Goal: Task Accomplishment & Management: Manage account settings

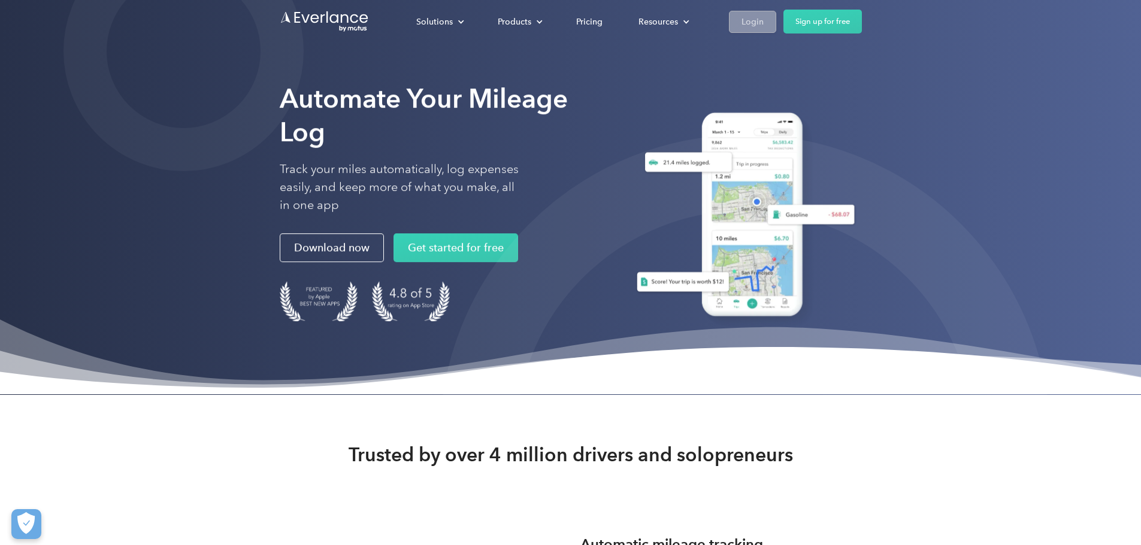
click at [763, 22] on div "Login" at bounding box center [752, 21] width 22 height 15
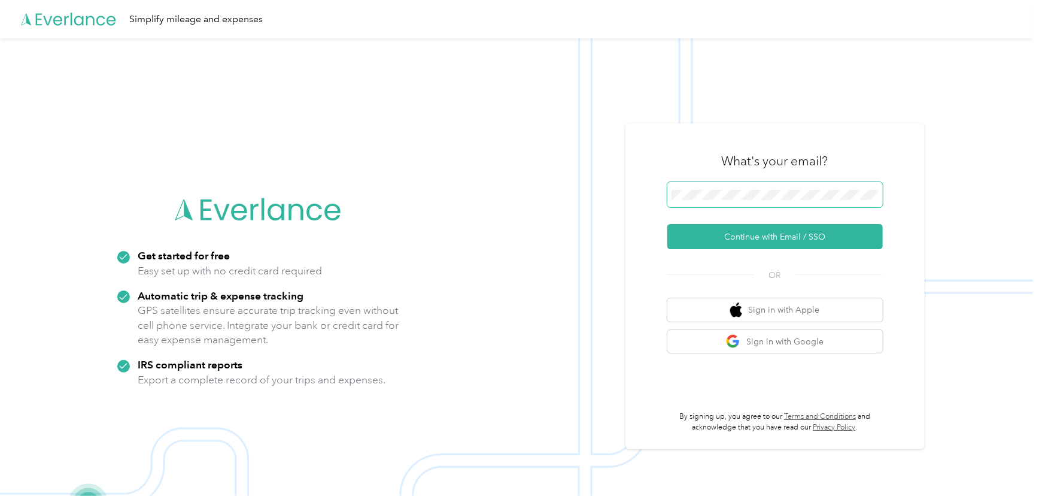
click at [817, 183] on span at bounding box center [776, 194] width 216 height 25
click at [793, 242] on button "Continue with Email / SSO" at bounding box center [776, 236] width 216 height 25
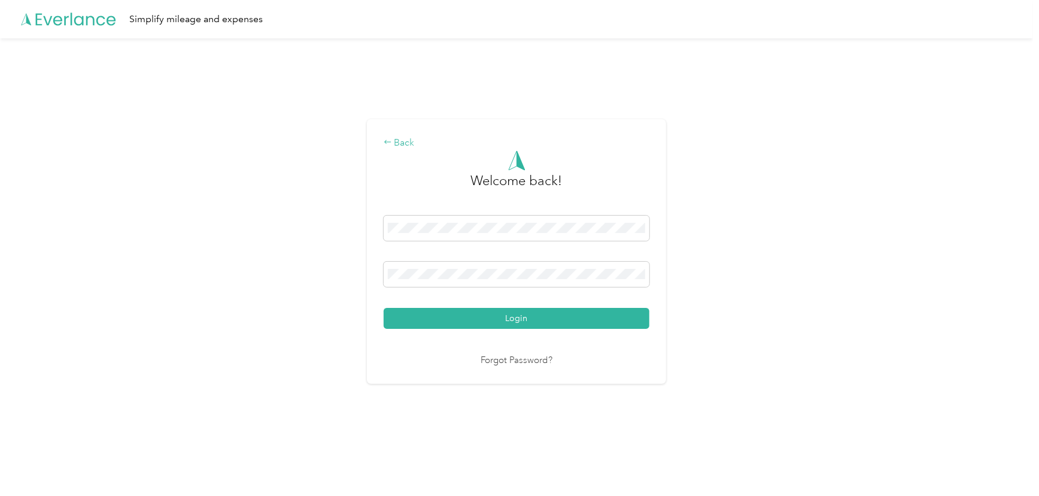
click at [402, 145] on div "Back" at bounding box center [517, 143] width 266 height 14
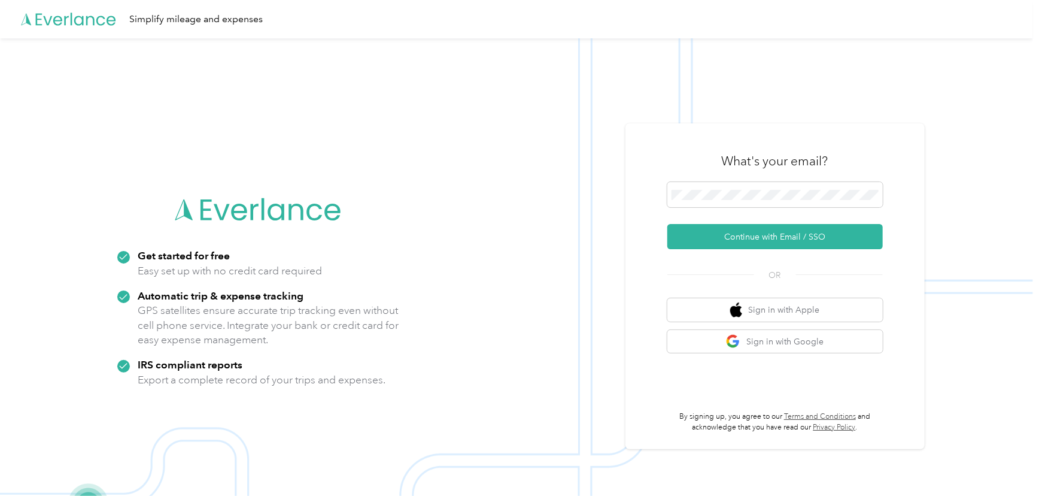
click at [62, 17] on icon at bounding box center [69, 19] width 96 height 69
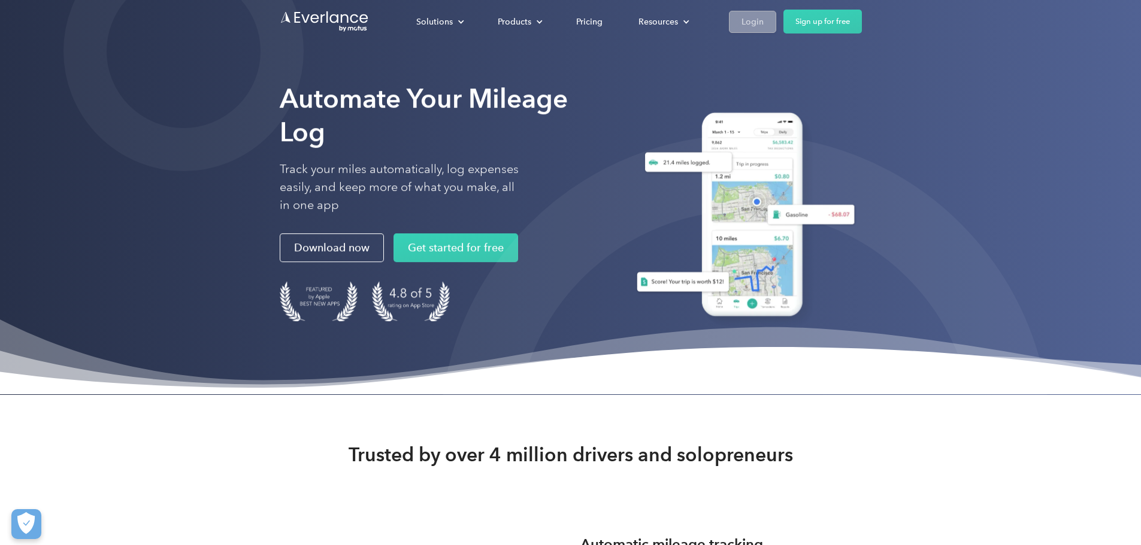
click at [763, 17] on div "Login" at bounding box center [752, 21] width 22 height 15
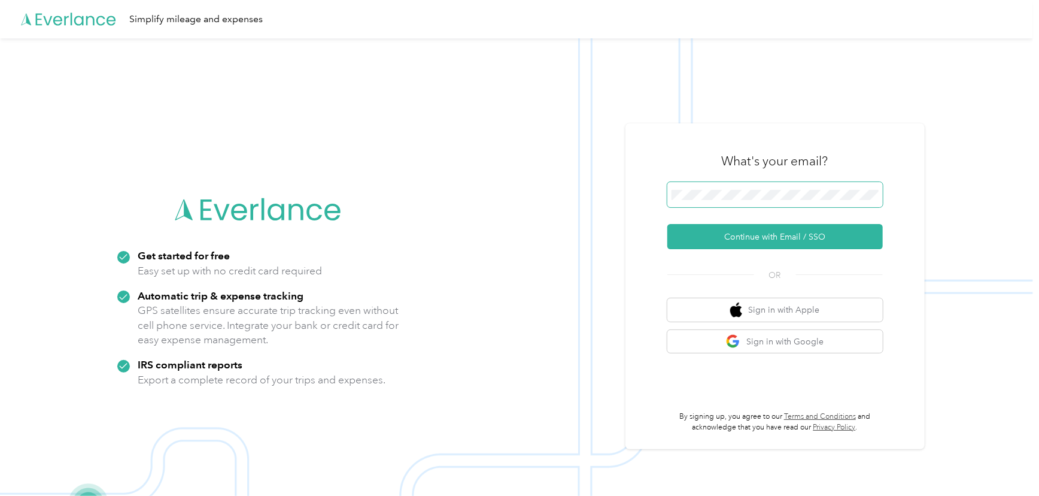
click at [781, 188] on span at bounding box center [776, 194] width 216 height 25
click at [728, 238] on button "Continue with Email / SSO" at bounding box center [776, 236] width 216 height 25
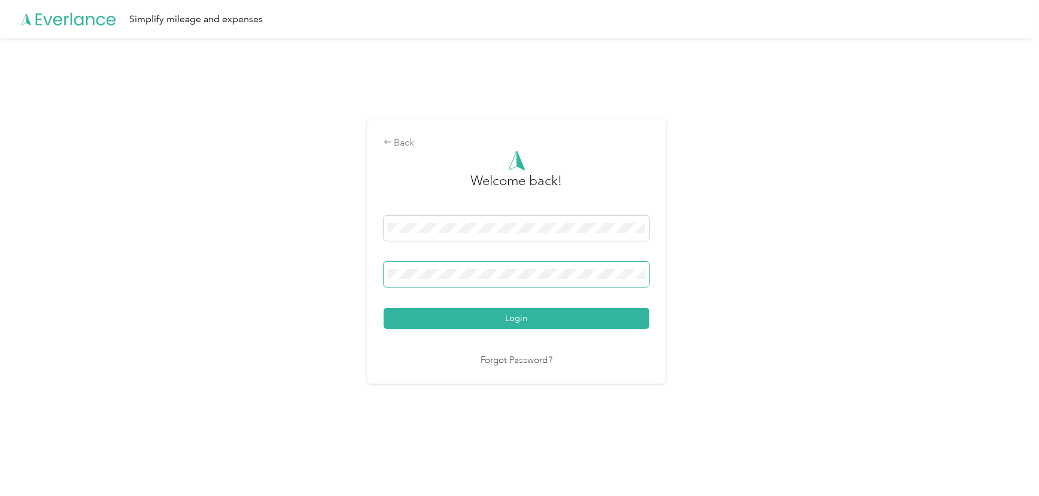
click at [384, 308] on button "Login" at bounding box center [517, 318] width 266 height 21
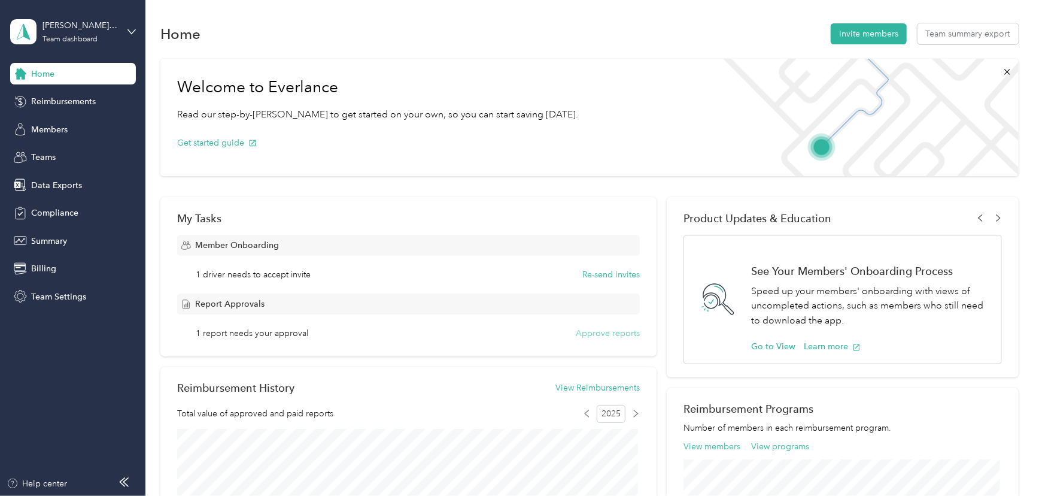
click at [607, 334] on button "Approve reports" at bounding box center [608, 333] width 64 height 13
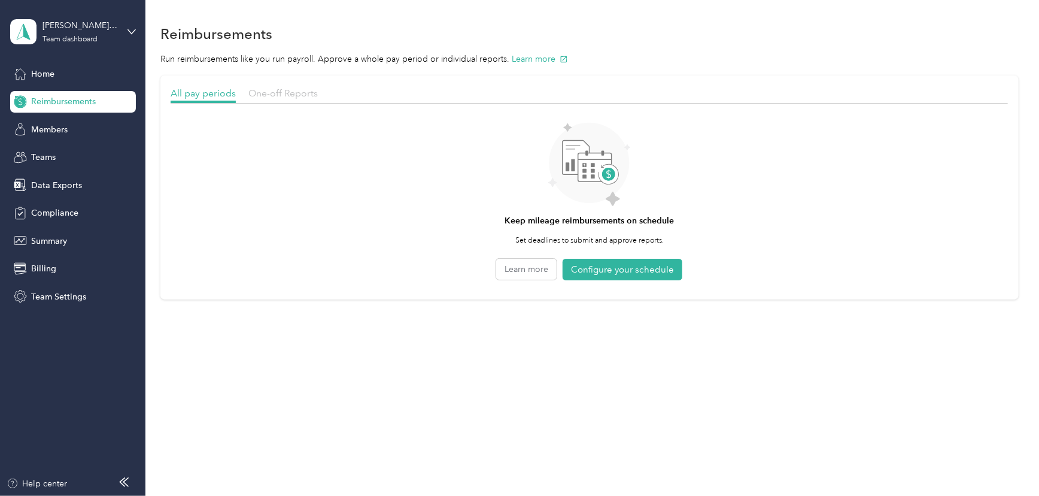
click at [281, 93] on span "One-off Reports" at bounding box center [282, 92] width 69 height 11
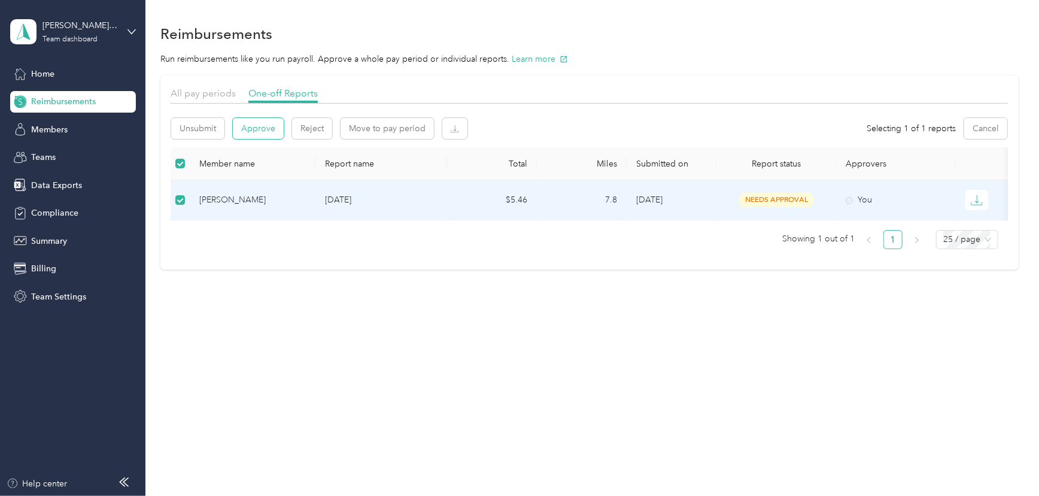
click at [254, 126] on button "Approve" at bounding box center [258, 128] width 51 height 21
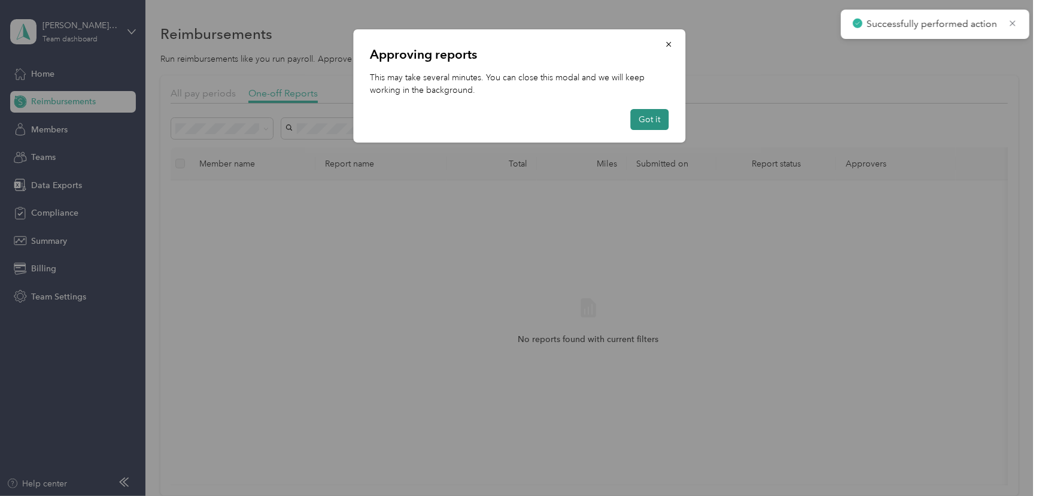
click at [655, 118] on button "Got it" at bounding box center [650, 119] width 38 height 21
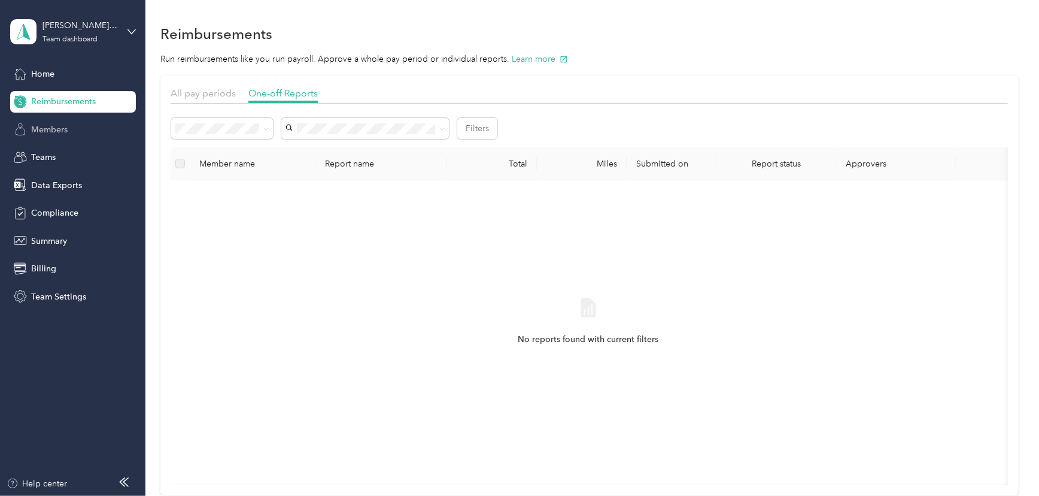
click at [55, 128] on span "Members" at bounding box center [49, 129] width 37 height 13
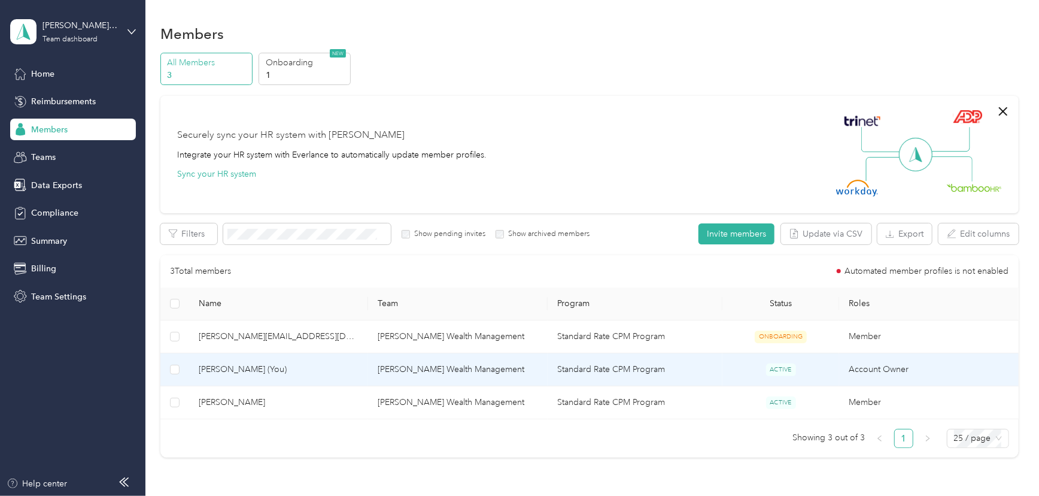
click at [231, 371] on span "[PERSON_NAME] (You)" at bounding box center [279, 369] width 160 height 13
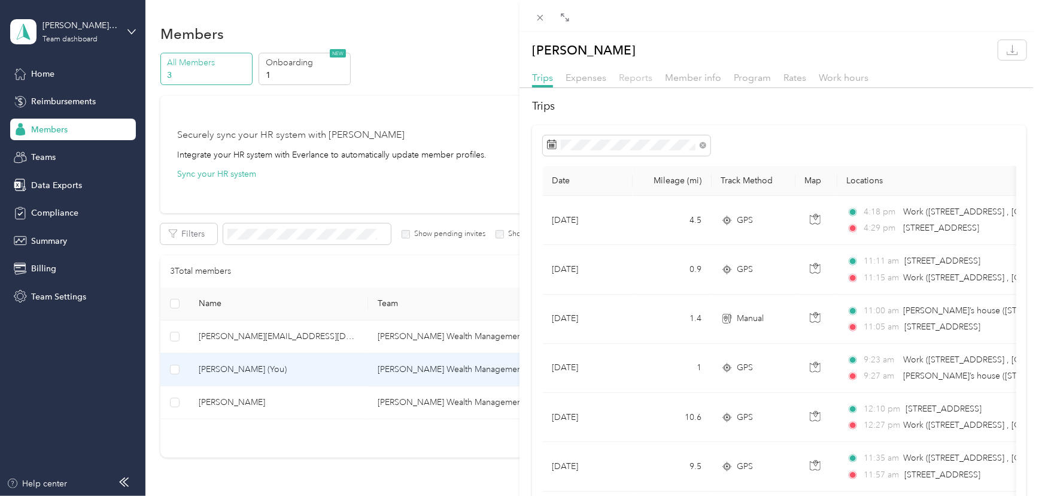
click at [629, 81] on span "Reports" at bounding box center [636, 77] width 34 height 11
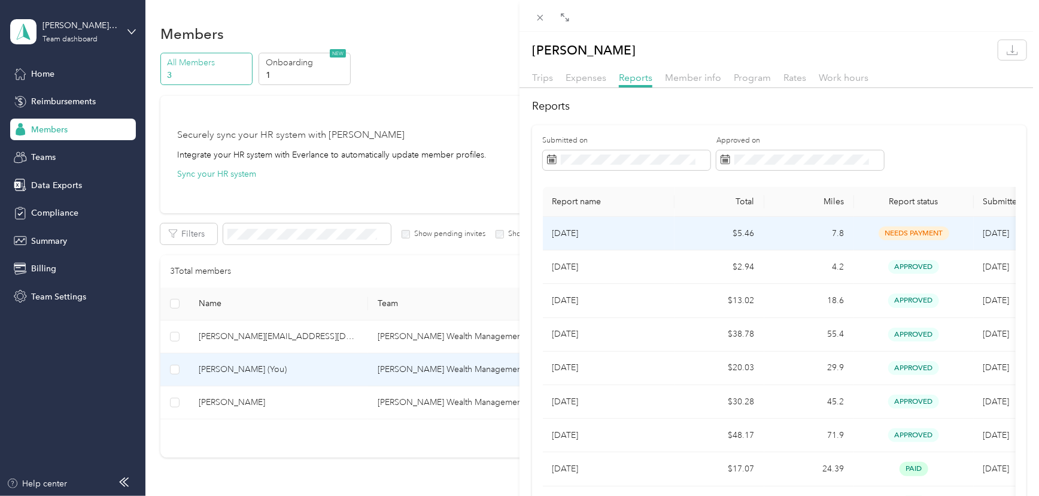
click at [813, 232] on td "7.8" at bounding box center [810, 234] width 90 height 34
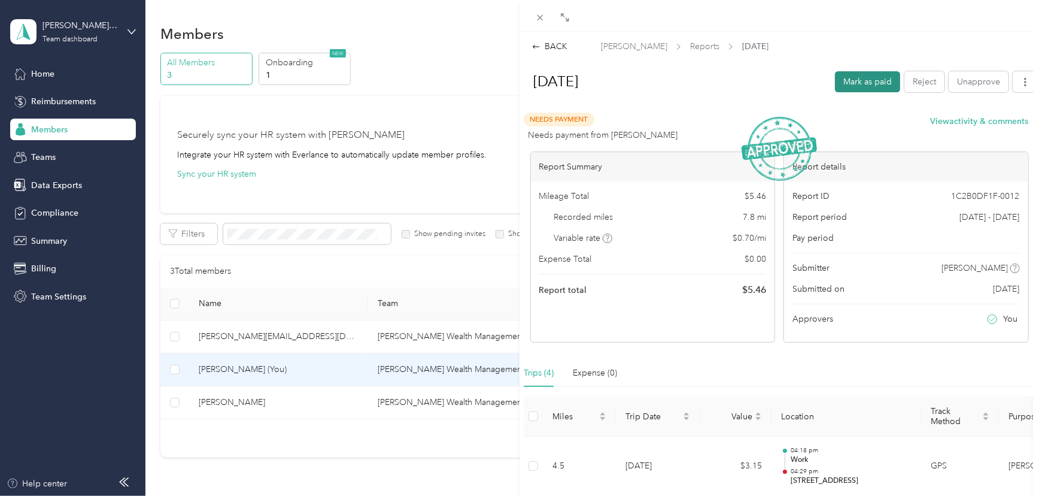
click at [860, 86] on button "Mark as paid" at bounding box center [867, 81] width 65 height 21
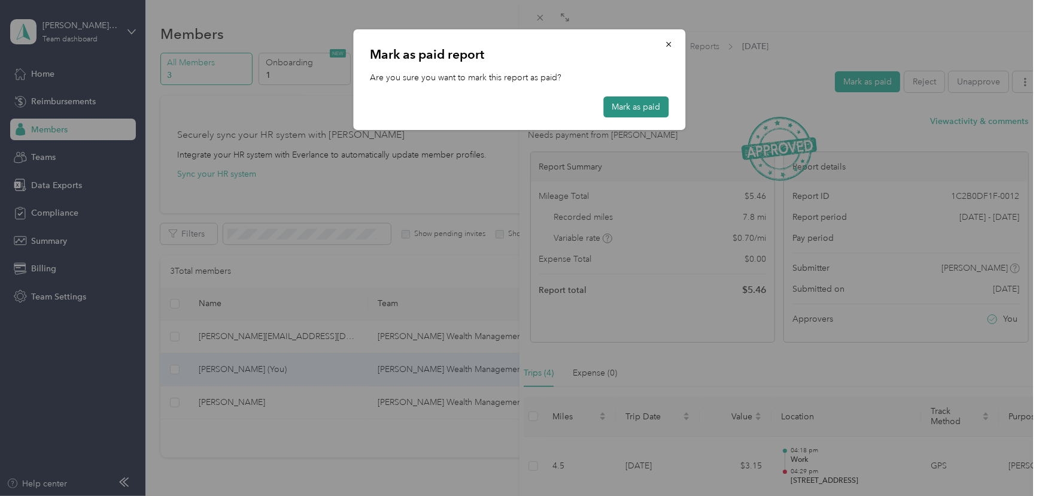
click at [641, 105] on button "Mark as paid" at bounding box center [636, 106] width 65 height 21
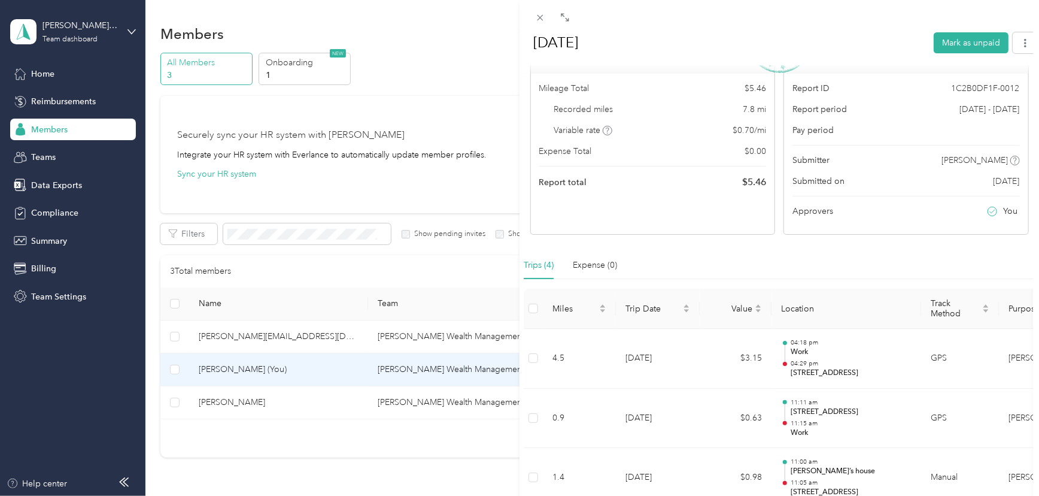
scroll to position [108, 0]
click at [1022, 43] on button "button" at bounding box center [1025, 42] width 25 height 21
click at [886, 262] on div "Trips (4) Expense (0)" at bounding box center [779, 265] width 511 height 28
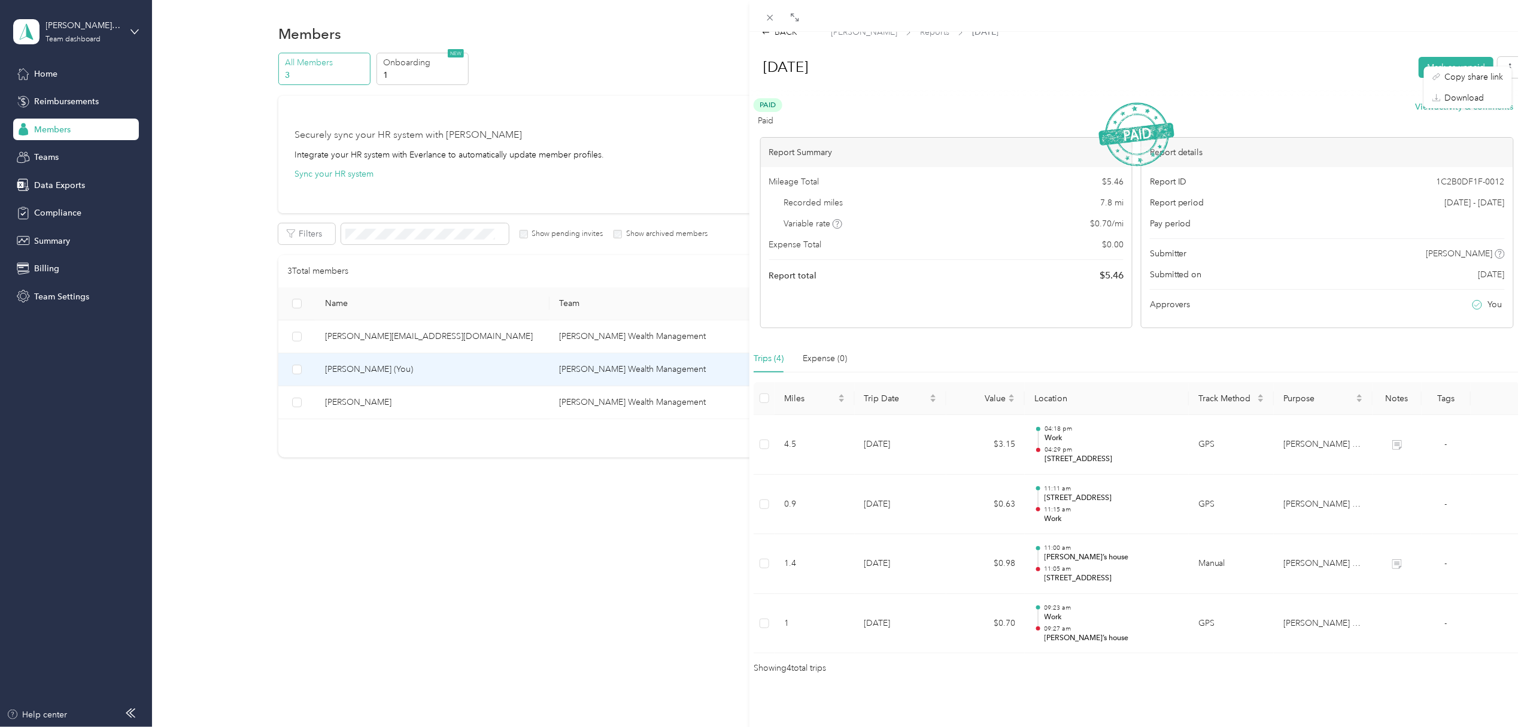
scroll to position [28, 0]
click at [1039, 495] on div "BACK [PERSON_NAME] Reports [DATE] [DATE] Mark as unpaid Paid Paid View activity…" at bounding box center [1137, 395] width 775 height 727
click at [1039, 495] on div "Showing 4 total trips" at bounding box center [1137, 668] width 766 height 13
click at [1039, 67] on div "[DATE] Mark as unpaid" at bounding box center [1137, 69] width 772 height 35
click at [1039, 60] on button "button" at bounding box center [1510, 67] width 25 height 21
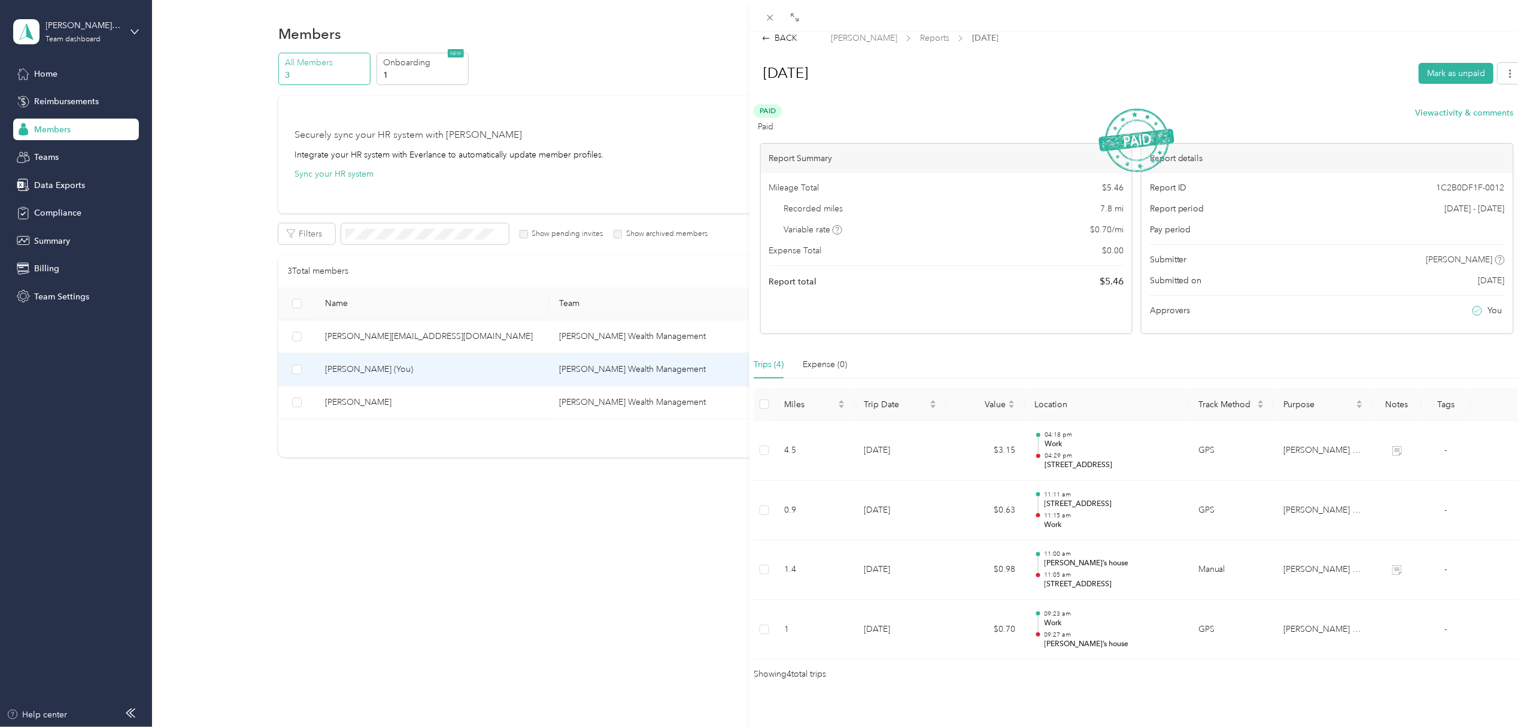
scroll to position [0, 0]
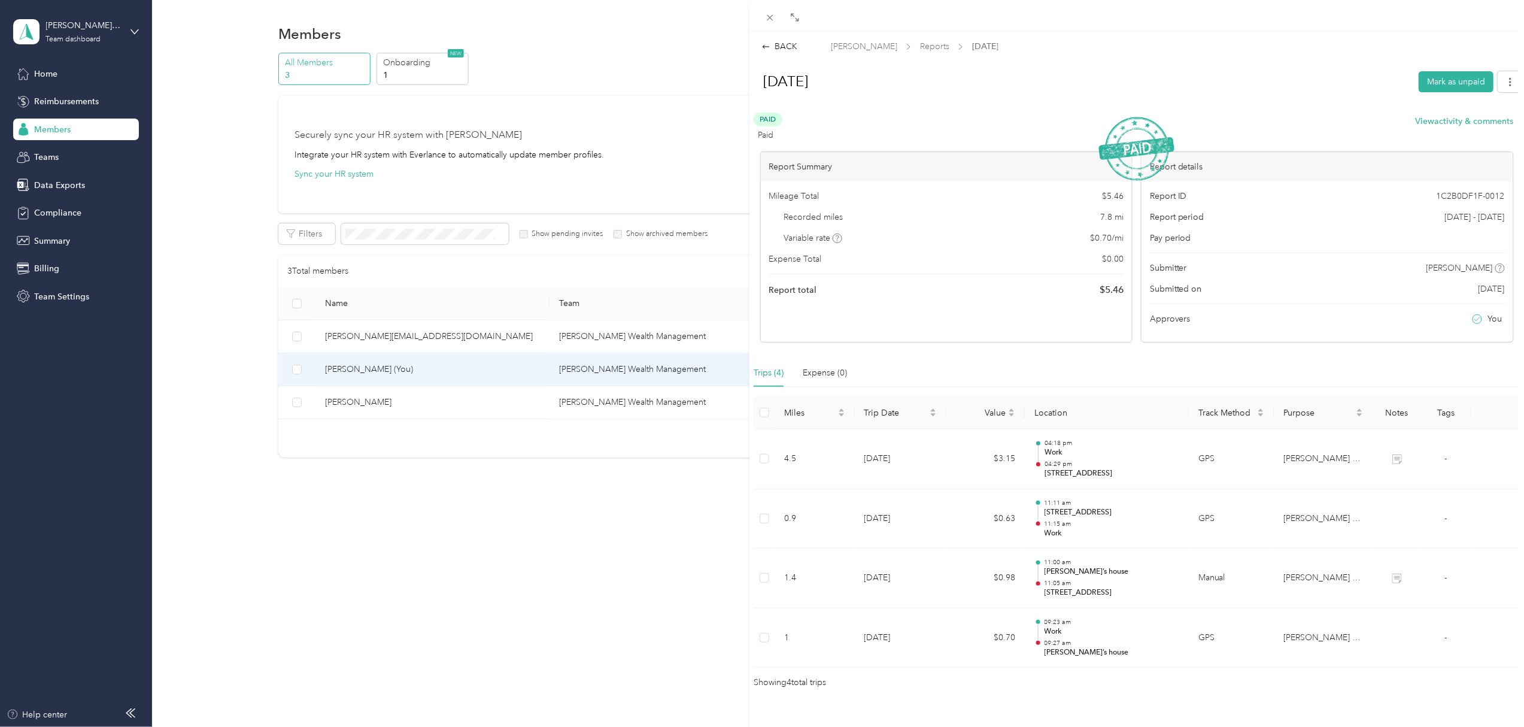
click at [104, 31] on div "BACK [PERSON_NAME] Reports [DATE] [DATE] Mark as unpaid Paid Paid View activity…" at bounding box center [762, 363] width 1524 height 727
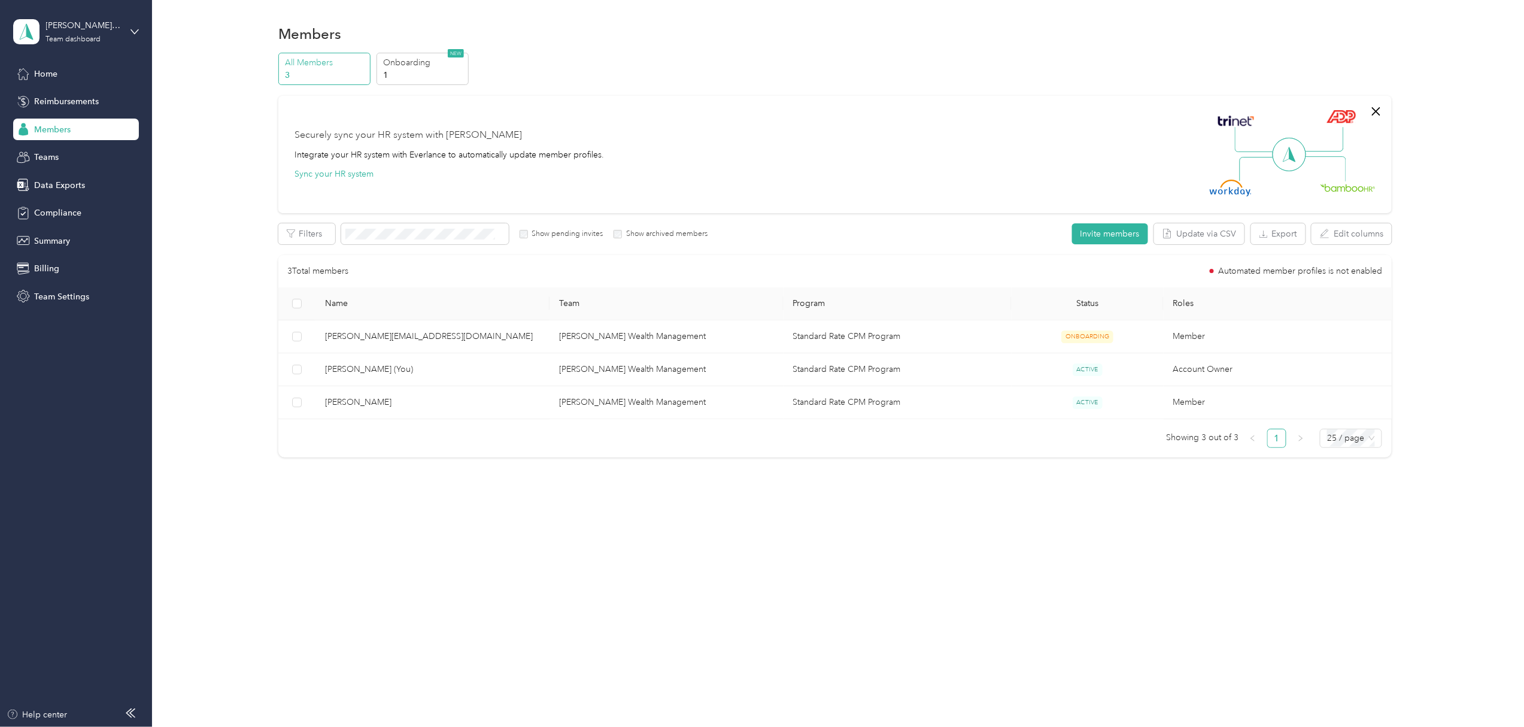
click at [134, 32] on div at bounding box center [762, 363] width 1524 height 727
click at [134, 32] on icon at bounding box center [134, 31] width 7 height 4
click at [65, 153] on div "Log out" at bounding box center [47, 153] width 46 height 13
